Goal: Find specific page/section: Find specific page/section

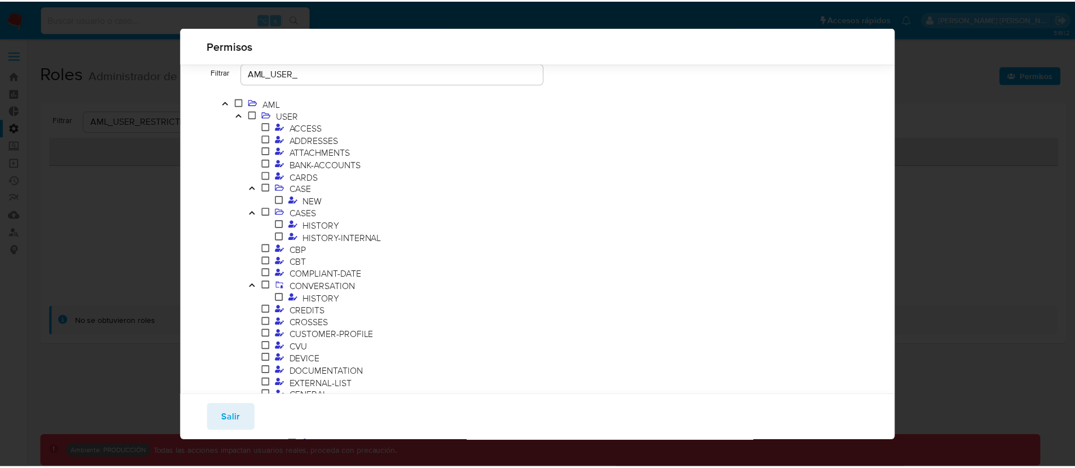
scroll to position [707, 0]
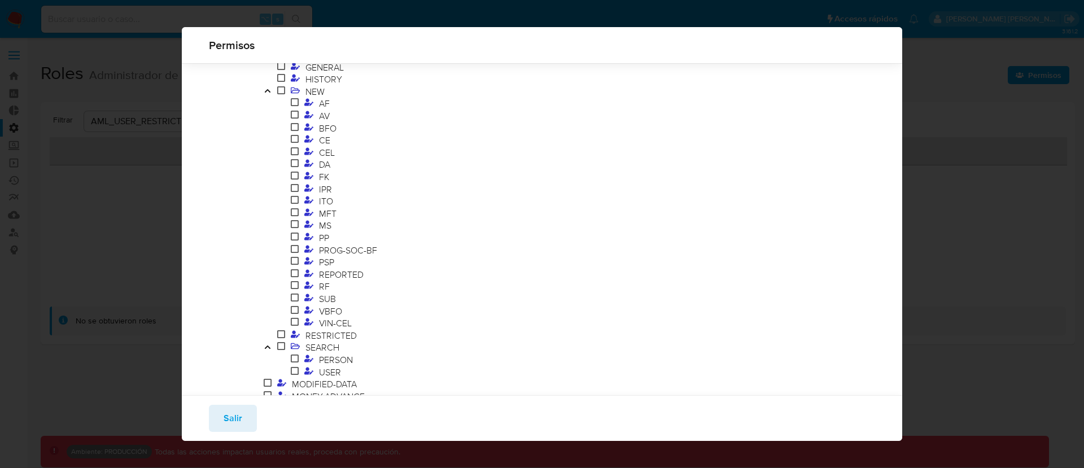
click at [1039, 73] on div "Permisos Filtrar AML_USER_ AML USER ACCESS ADDRESSES ATTACHMENTS BANK-ACCOUNTS …" at bounding box center [542, 234] width 1084 height 468
click at [142, 68] on div "Permisos Filtrar AML_USER_ AML USER ACCESS ADDRESSES ATTACHMENTS BANK-ACCOUNTS …" at bounding box center [542, 234] width 1084 height 468
click at [104, 22] on div "Permisos Filtrar AML_USER_ AML USER ACCESS ADDRESSES ATTACHMENTS BANK-ACCOUNTS …" at bounding box center [542, 234] width 1084 height 468
click at [249, 406] on button "Salir" at bounding box center [233, 418] width 48 height 27
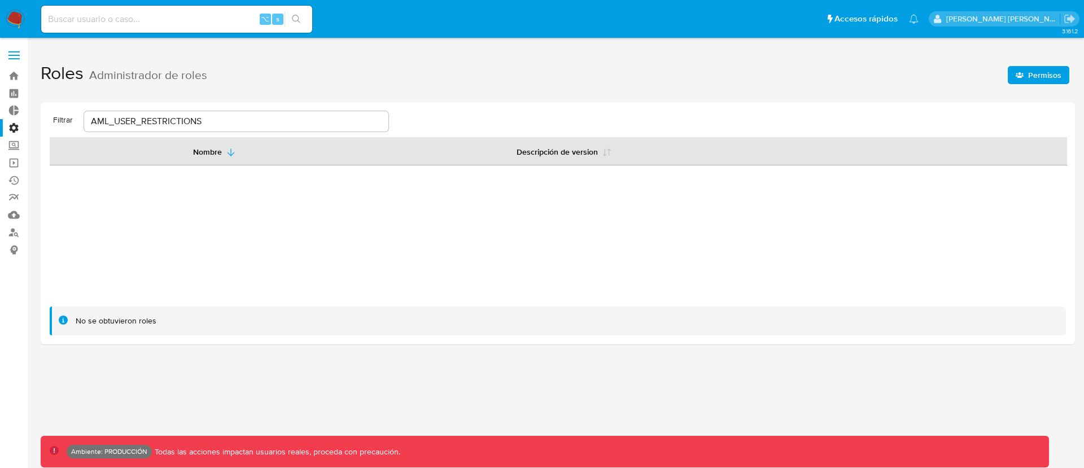
click at [133, 27] on div "⌥ s" at bounding box center [176, 19] width 271 height 27
click at [135, 25] on input at bounding box center [176, 19] width 271 height 15
paste input "202434722"
type input "202434722"
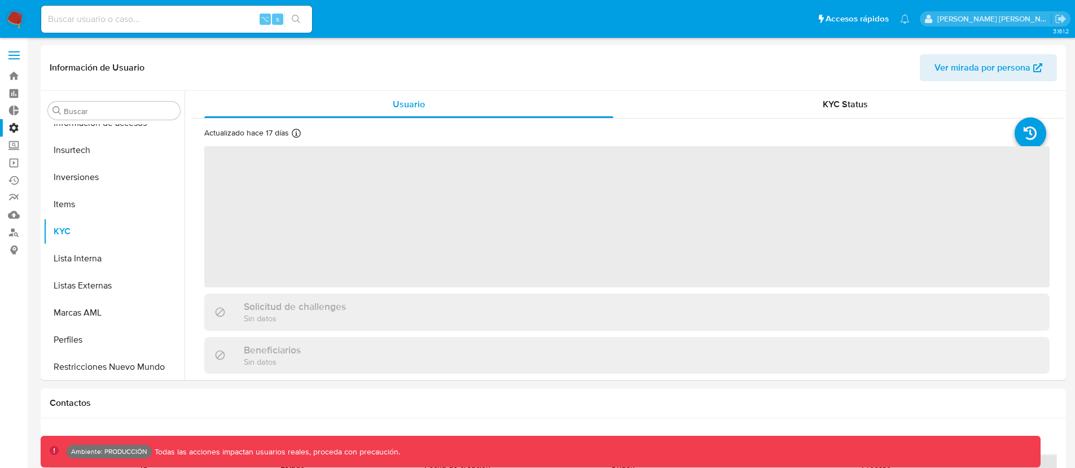
scroll to position [585, 0]
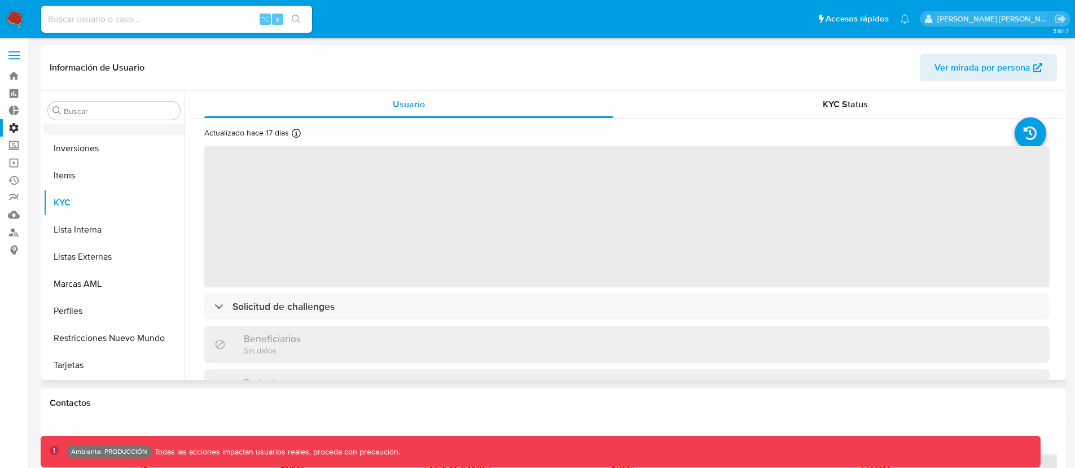
select select "10"
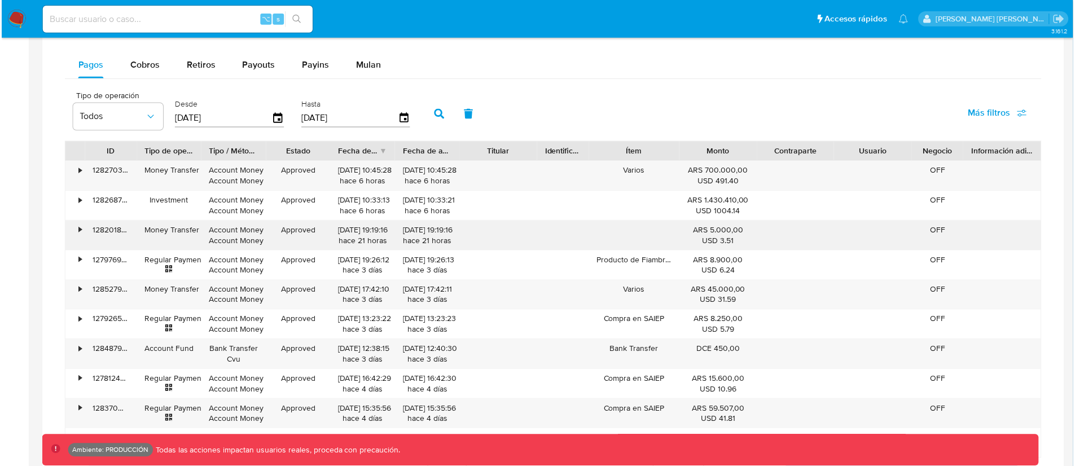
scroll to position [748, 0]
click at [112, 18] on input at bounding box center [176, 19] width 271 height 15
paste input "236628730"
type input "236628730"
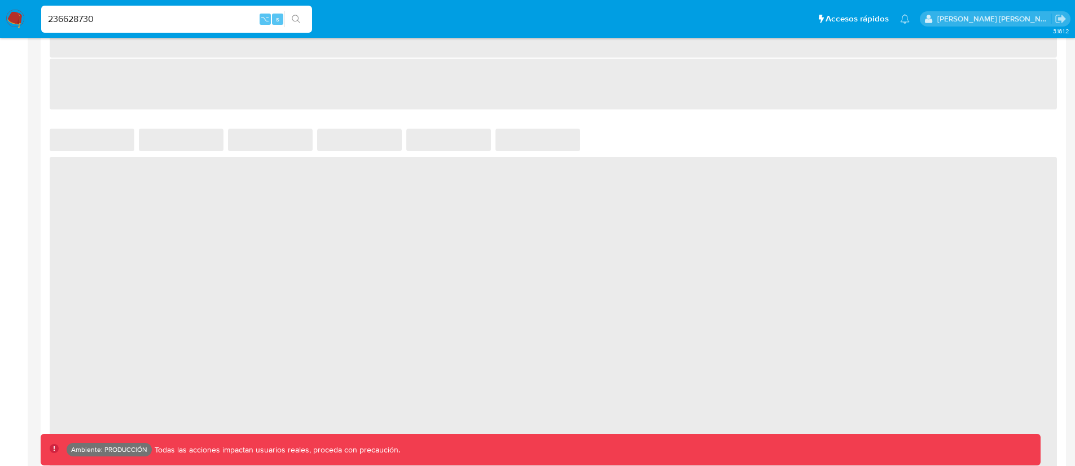
scroll to position [633, 0]
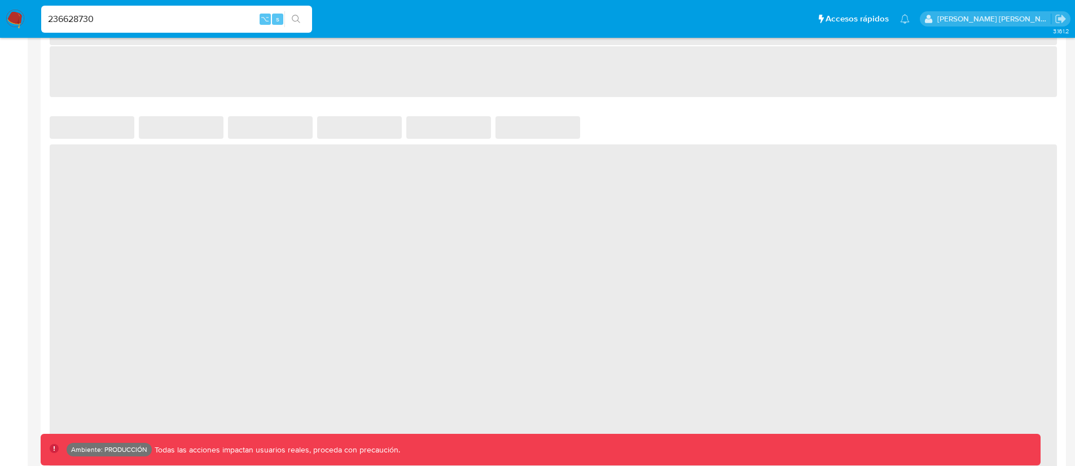
click at [43, 112] on div "‌ ‌ ‌ ‌ ‌ ‌ ‌ ‌ ‌" at bounding box center [553, 238] width 1025 height 508
select select "10"
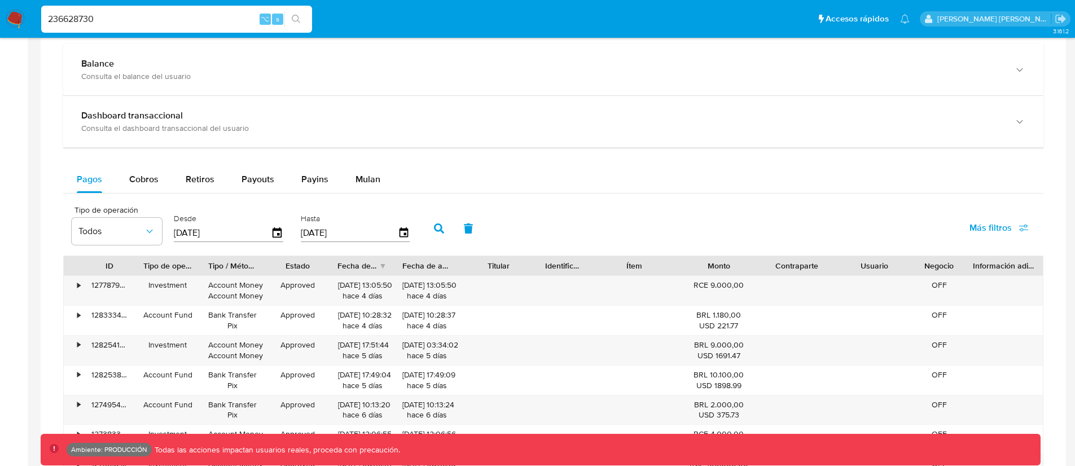
click at [832, 195] on div "Pagos Cobros Retiros Payouts Payins Mulan Tipo de operación Todos Desde [DATE] …" at bounding box center [553, 385] width 980 height 438
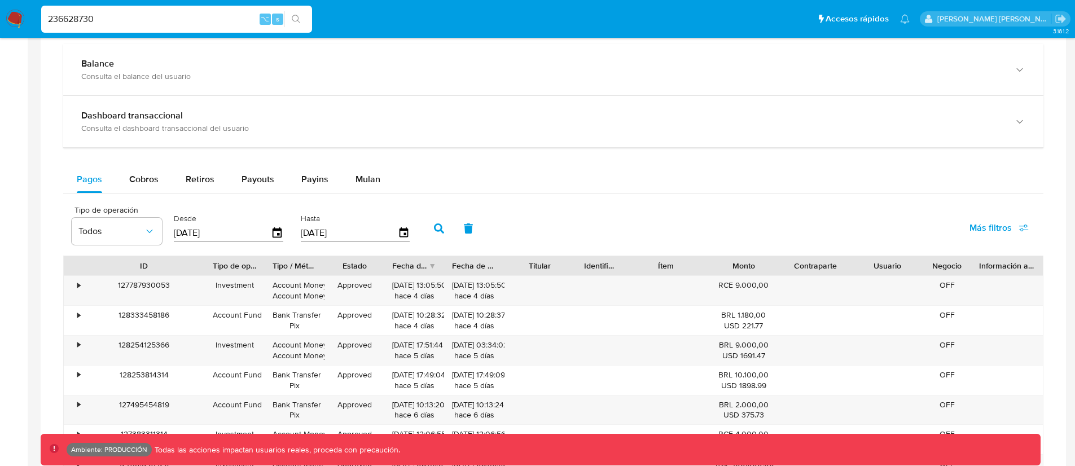
drag, startPoint x: 137, startPoint y: 269, endPoint x: 207, endPoint y: 262, distance: 69.7
click at [207, 262] on div at bounding box center [205, 265] width 20 height 19
